Goal: Check status

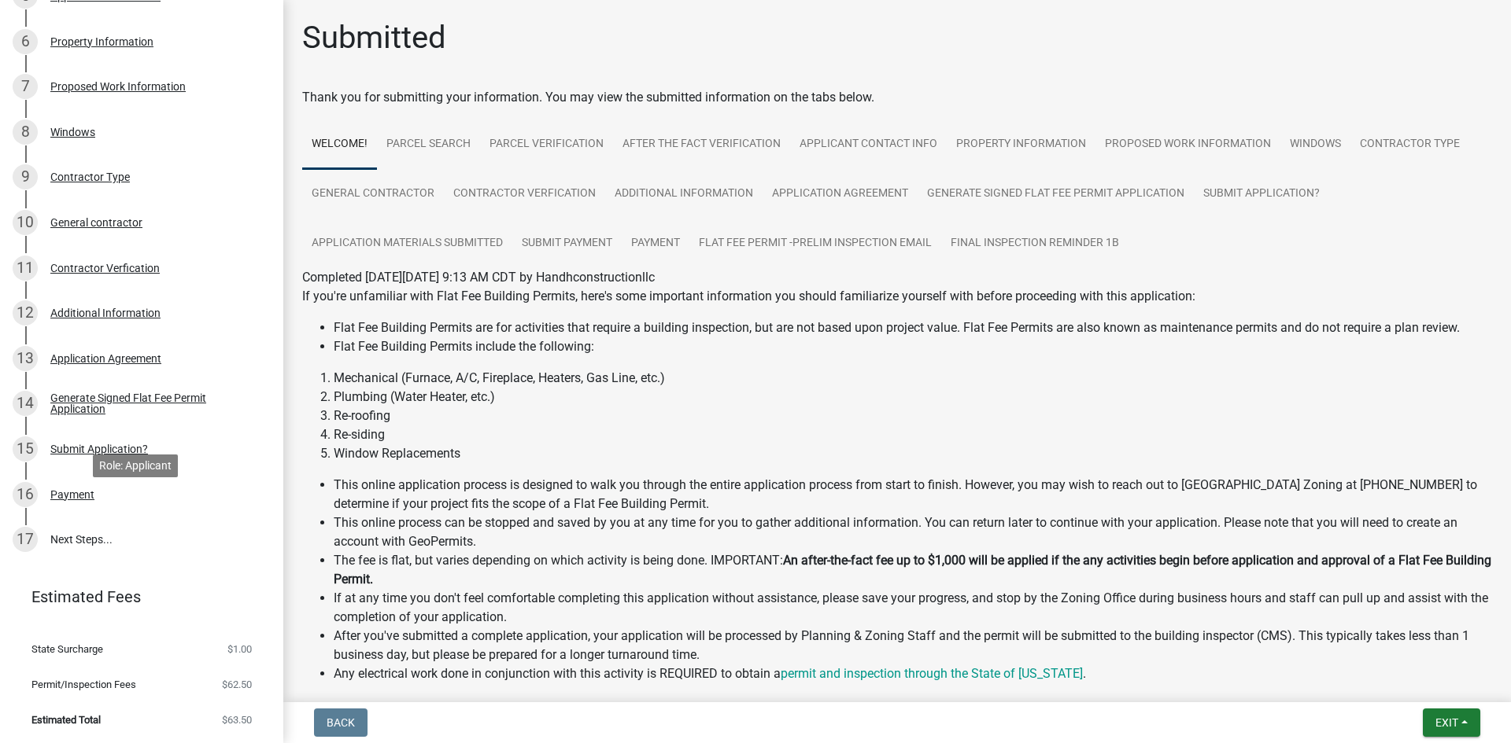
scroll to position [490, 0]
click at [93, 530] on link "17 Next Steps..." at bounding box center [141, 539] width 283 height 46
click at [98, 491] on div "16 Payment" at bounding box center [135, 493] width 245 height 25
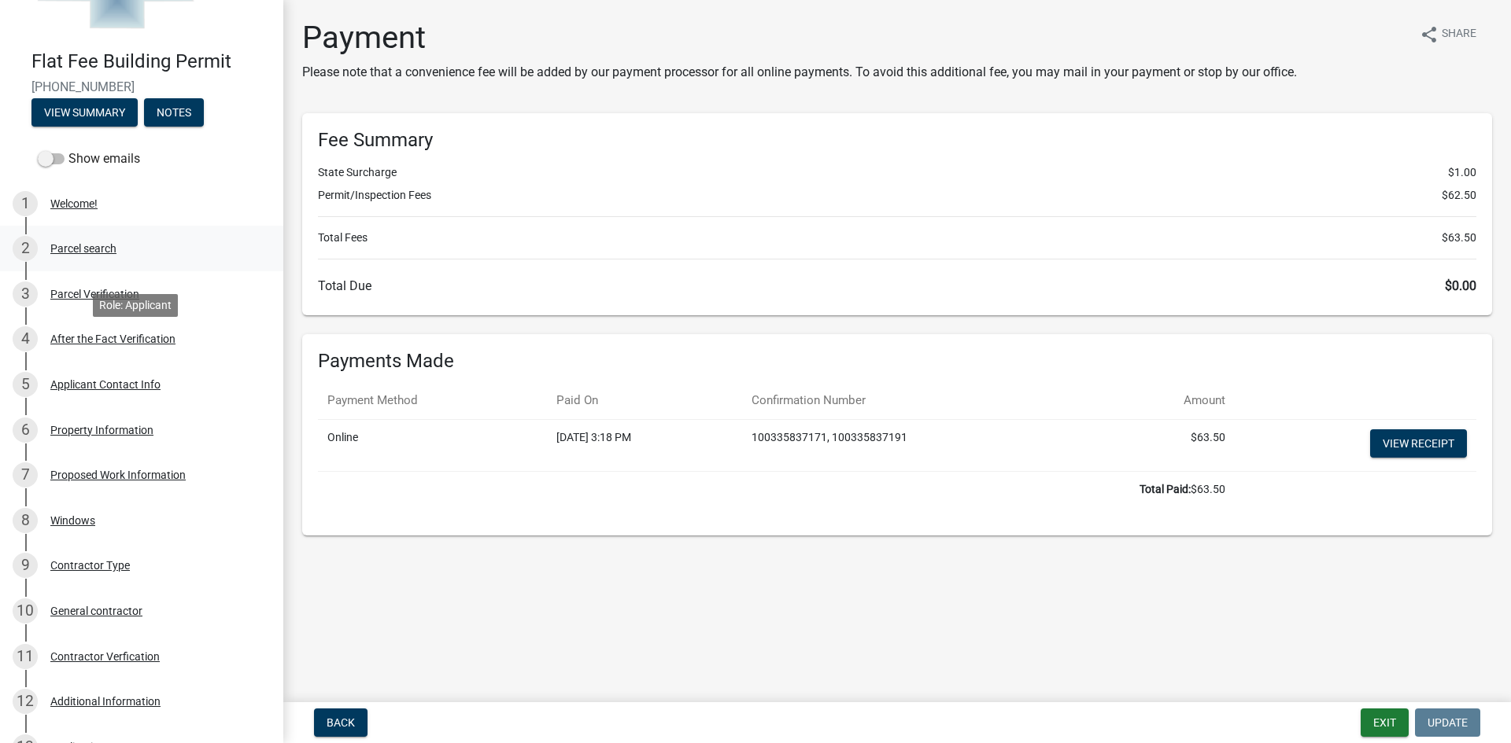
scroll to position [0, 0]
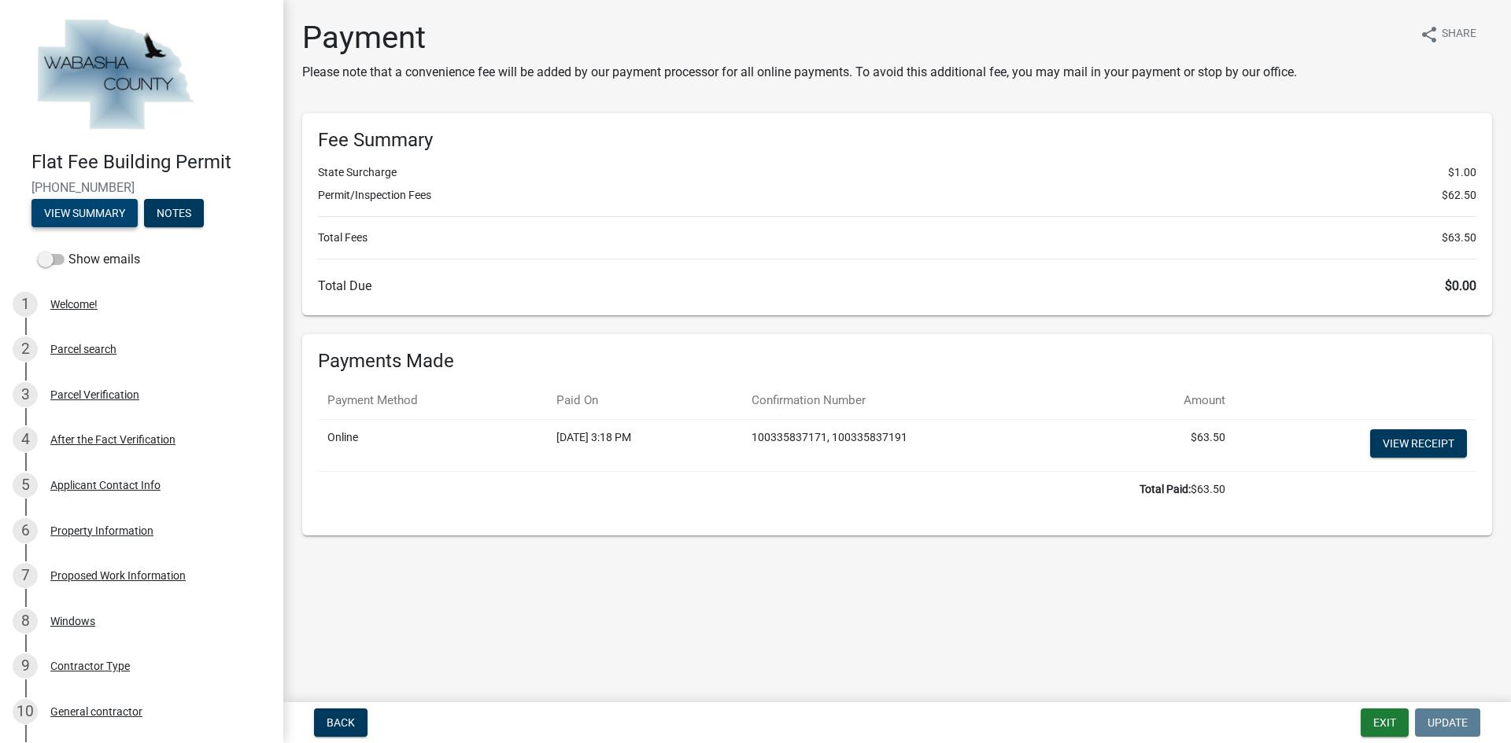
click at [87, 203] on button "View Summary" at bounding box center [84, 213] width 106 height 28
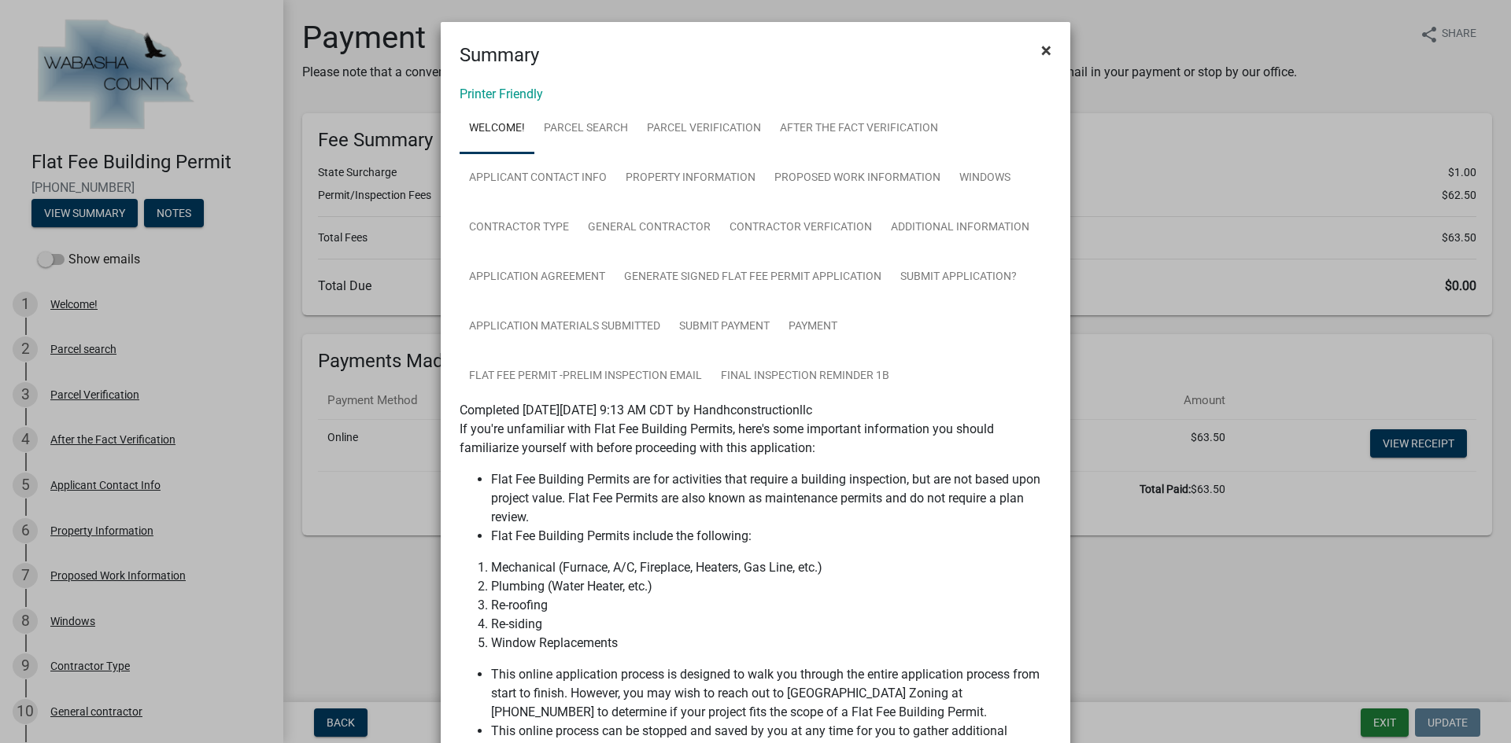
click at [1033, 48] on button "×" at bounding box center [1045, 50] width 35 height 44
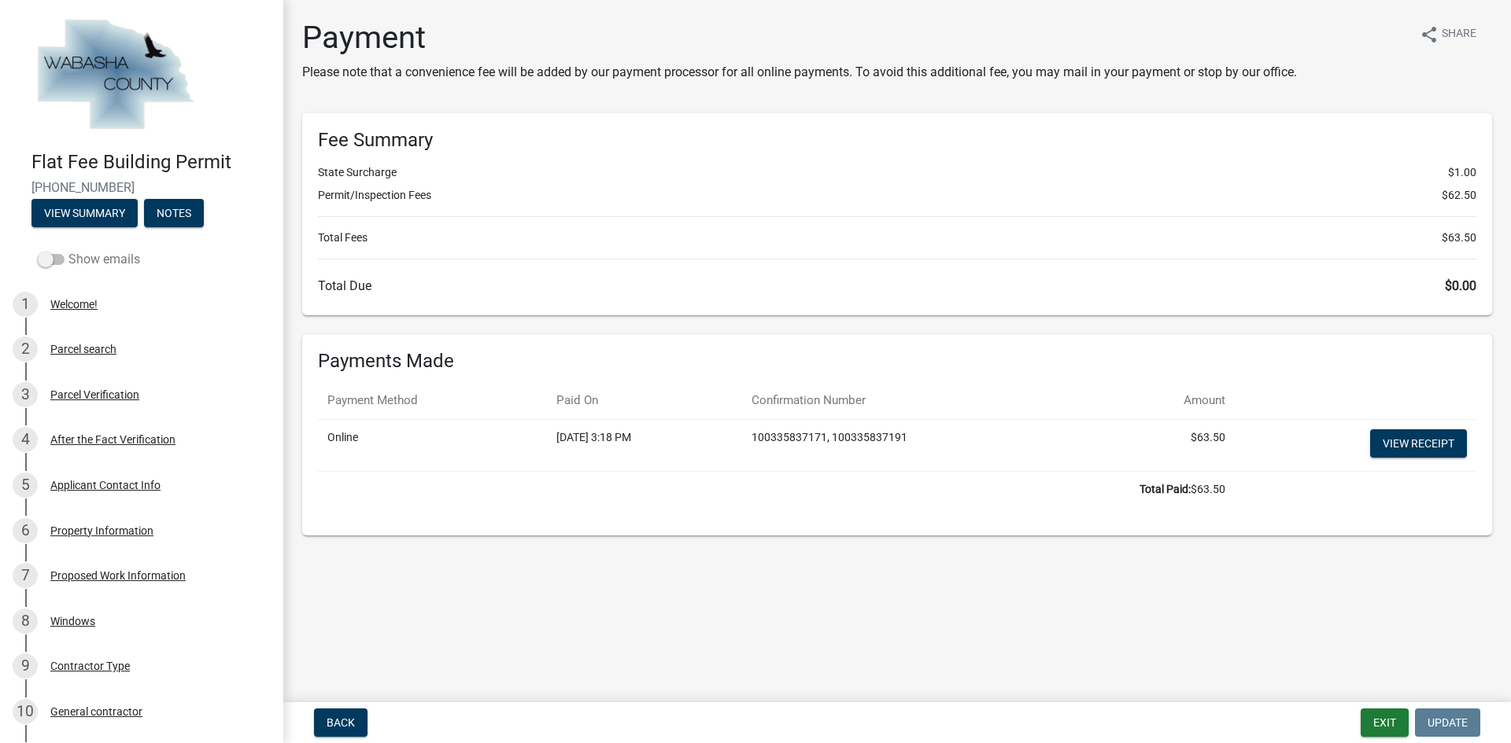
click at [44, 259] on span at bounding box center [51, 259] width 27 height 11
click at [68, 250] on input "Show emails" at bounding box center [68, 250] width 0 height 0
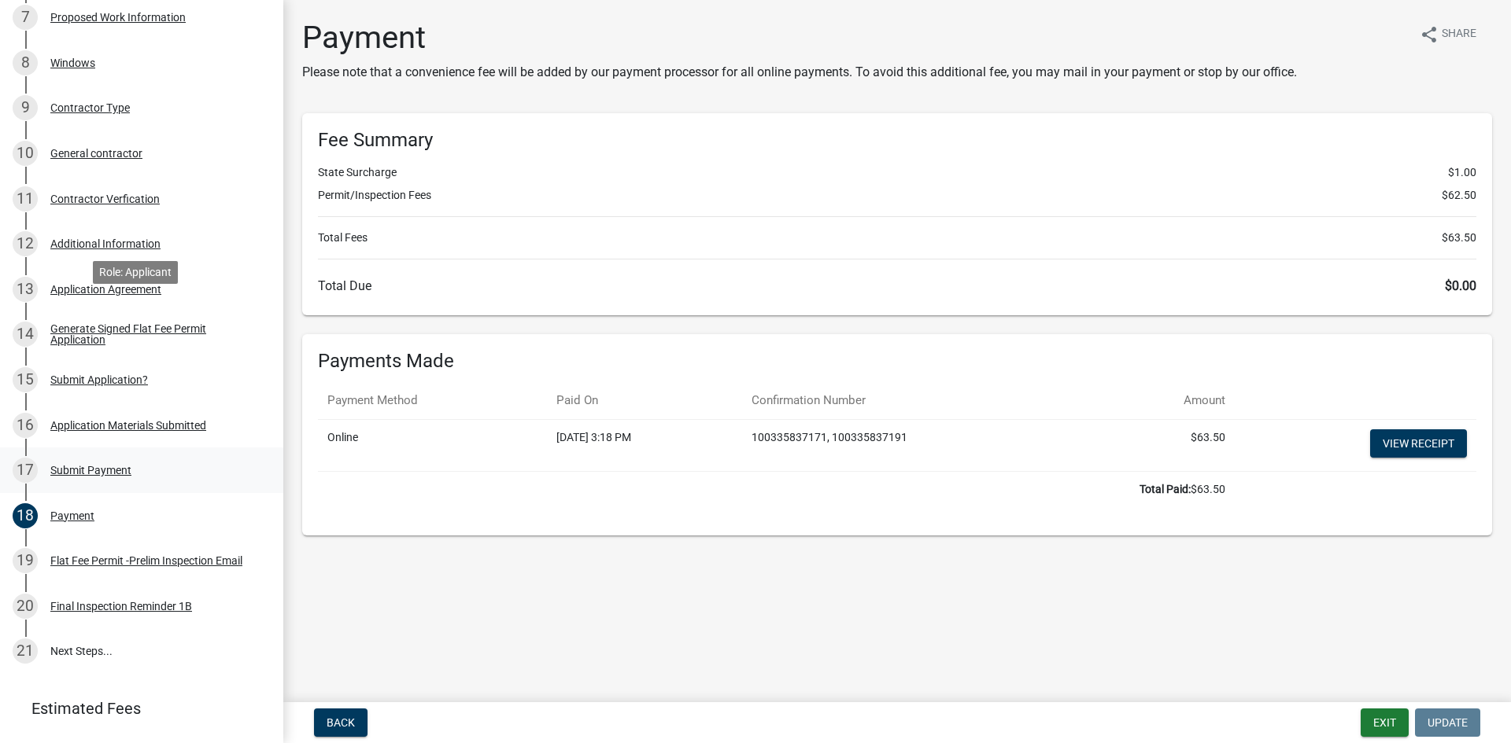
scroll to position [671, 0]
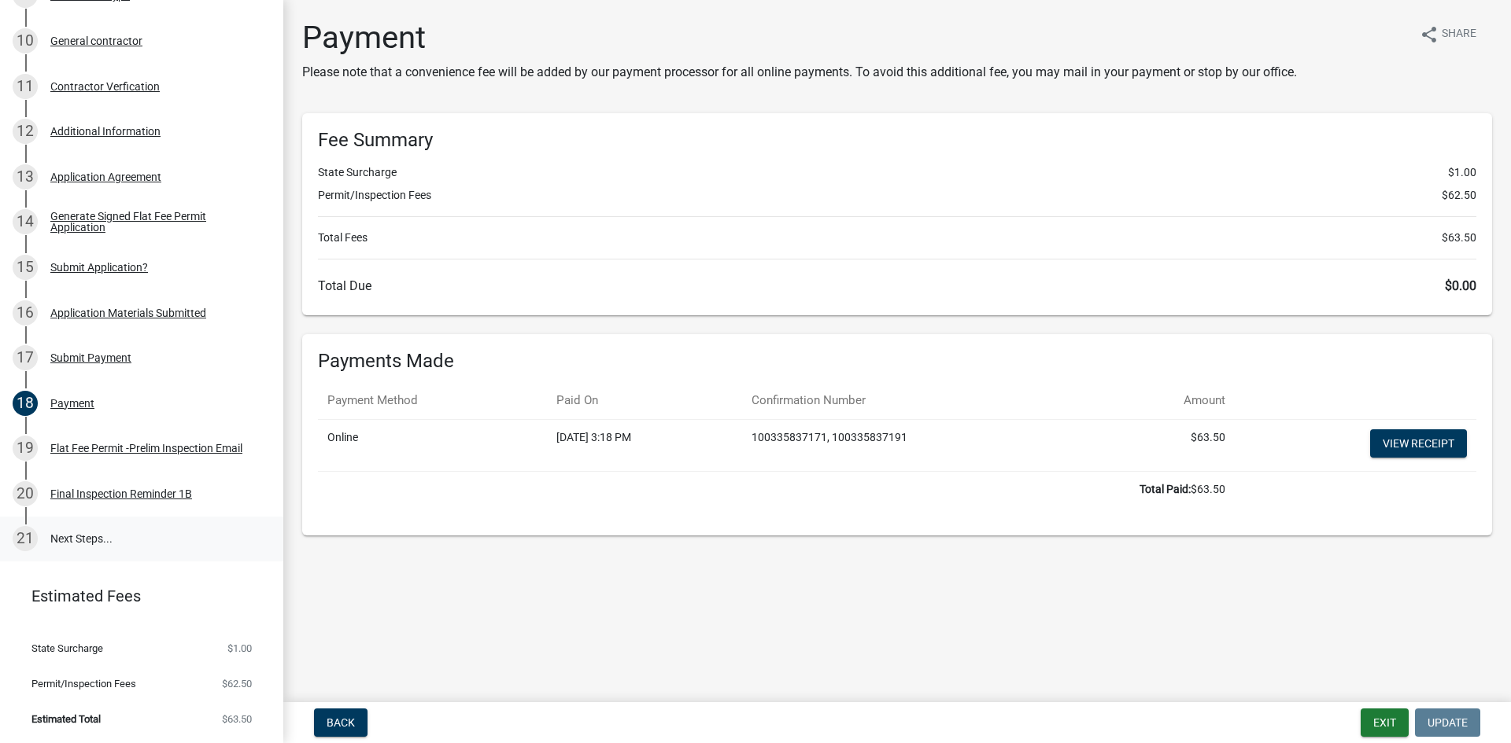
click at [120, 538] on link "21 Next Steps..." at bounding box center [141, 540] width 283 height 46
click at [109, 443] on div "Flat Fee Permit -Prelim Inspection Email" at bounding box center [146, 448] width 192 height 11
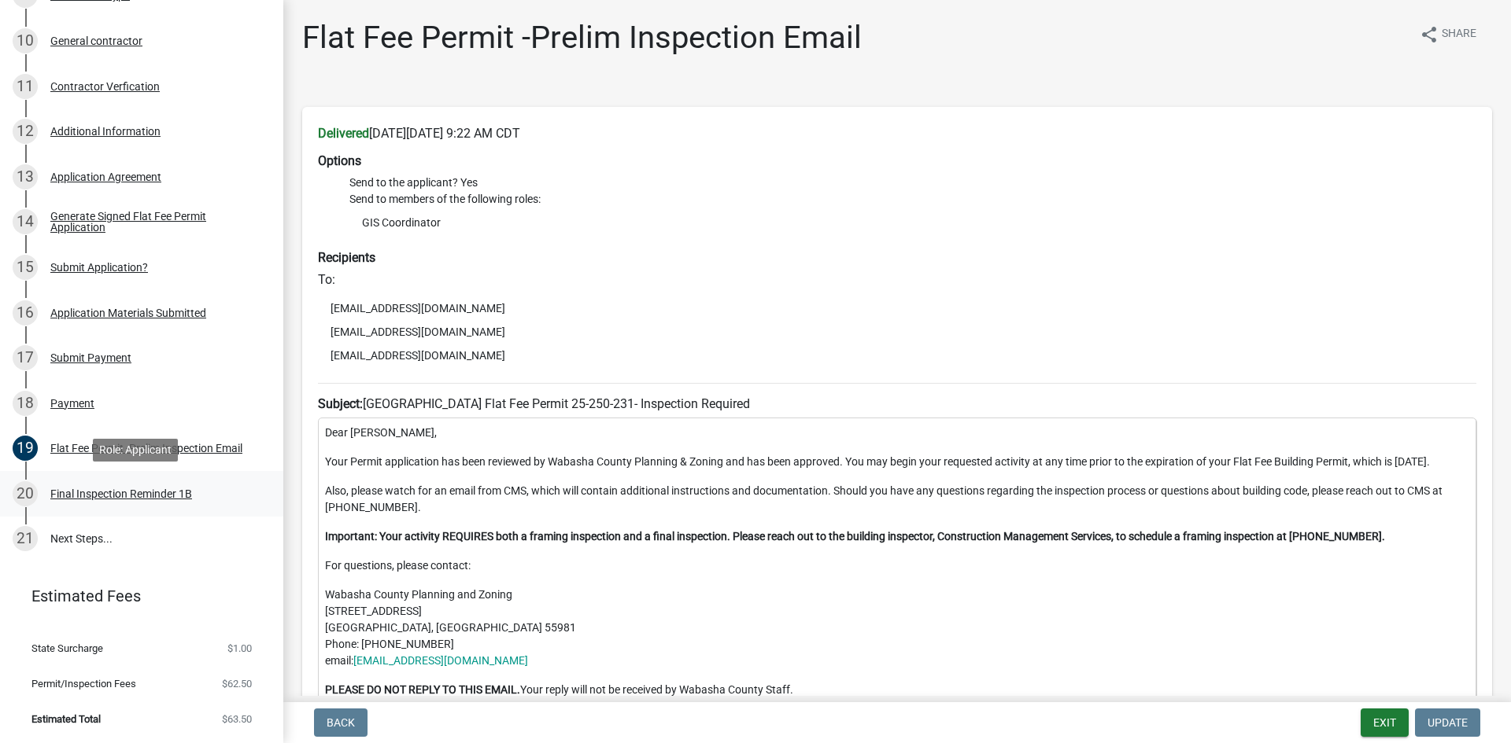
click at [130, 489] on div "Final Inspection Reminder 1B" at bounding box center [121, 494] width 142 height 11
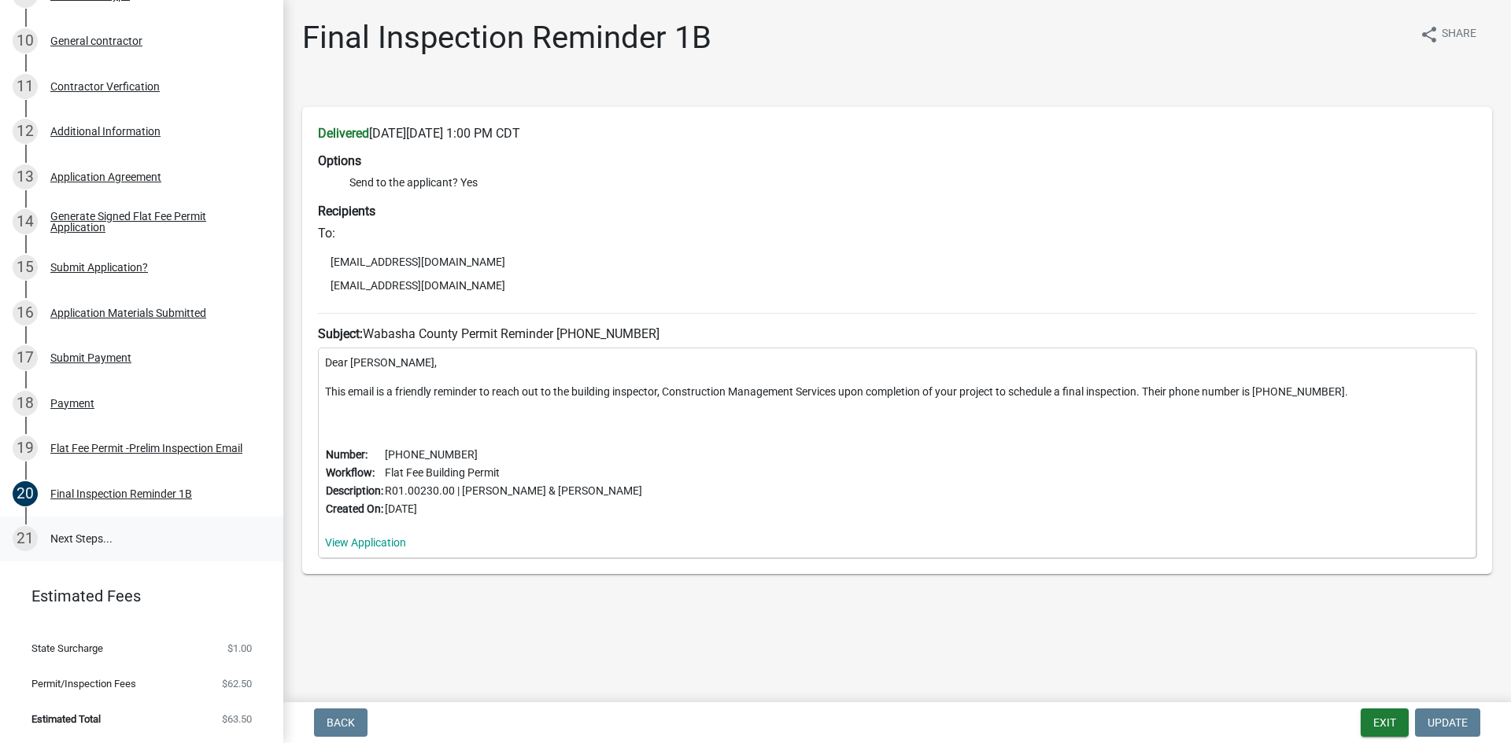
click at [186, 525] on link "21 Next Steps..." at bounding box center [141, 540] width 283 height 46
click at [89, 550] on link "21 Next Steps..." at bounding box center [141, 540] width 283 height 46
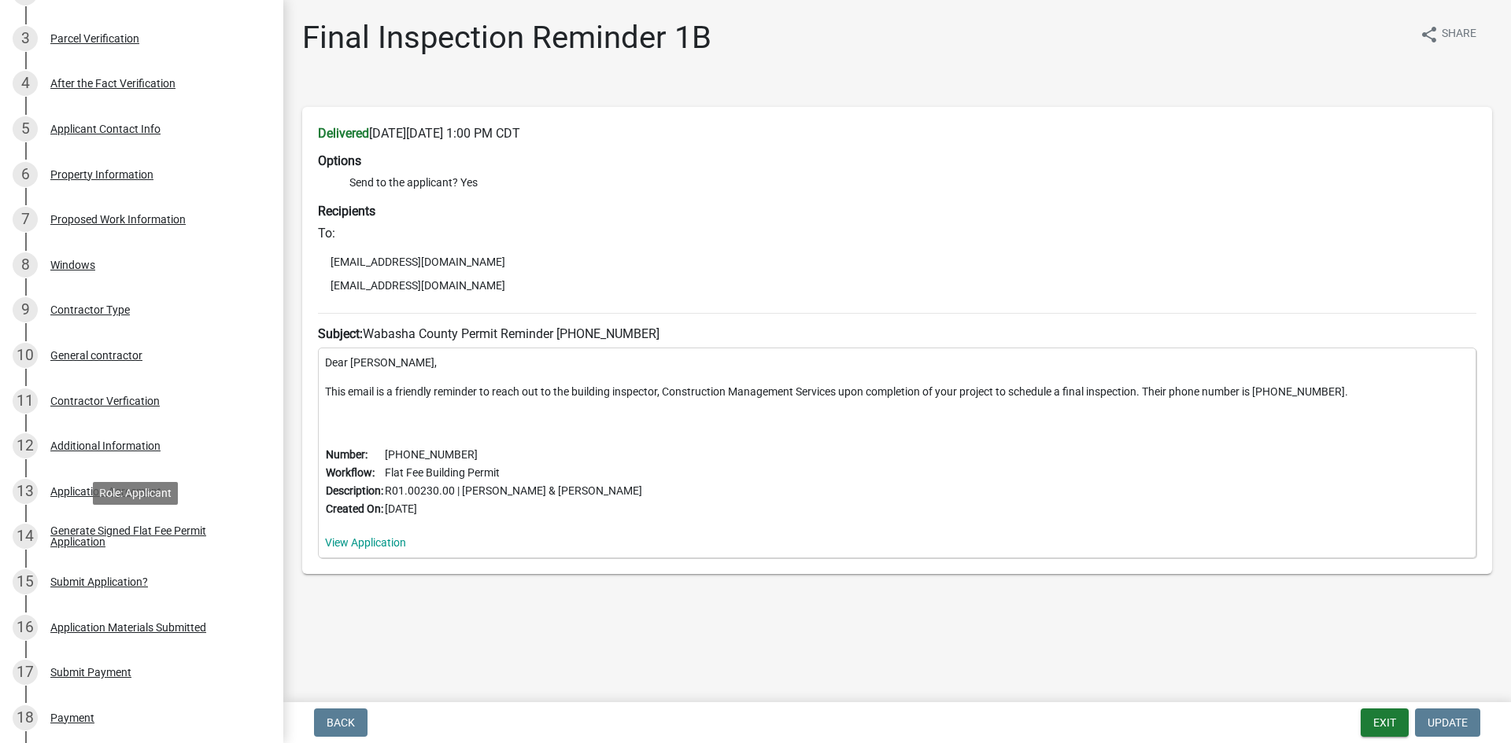
scroll to position [0, 0]
